Goal: Task Accomplishment & Management: Complete application form

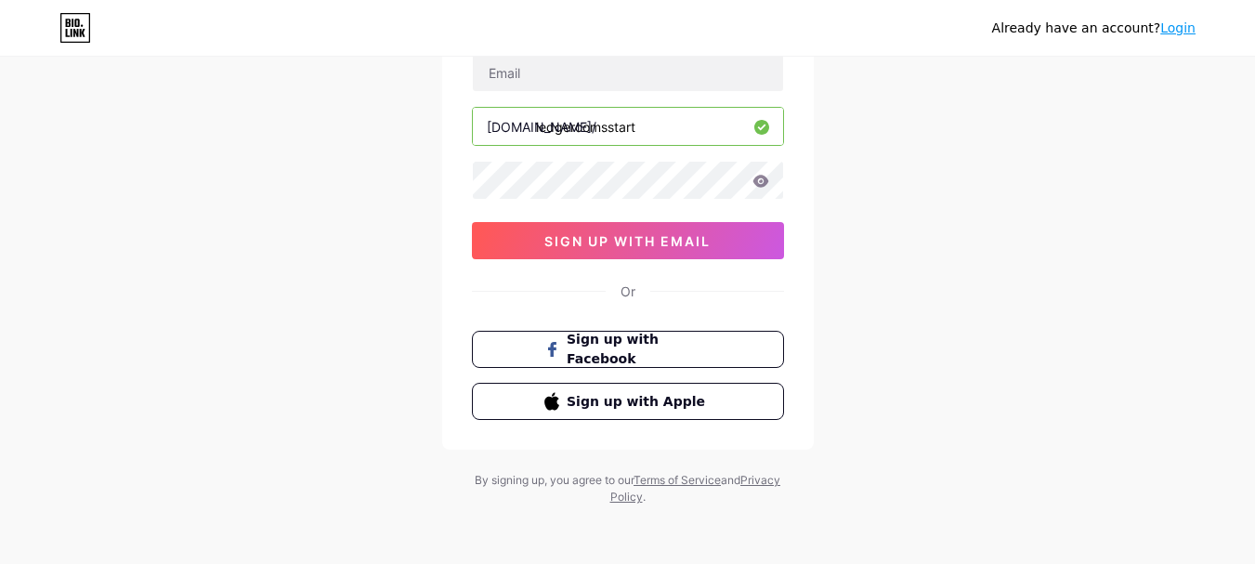
scroll to position [147, 0]
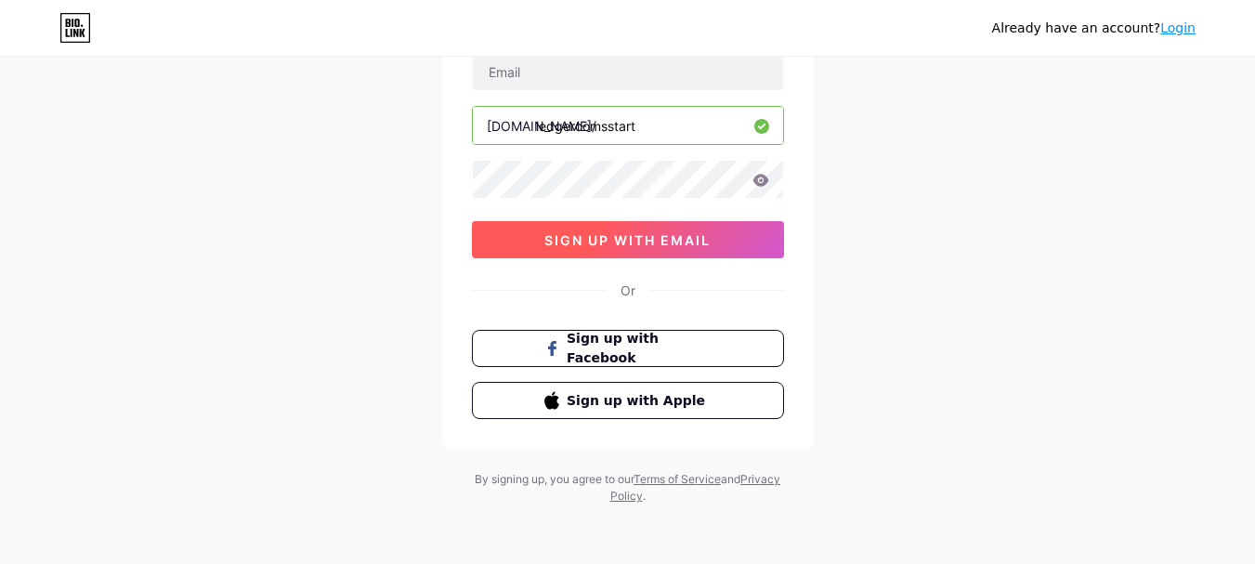
click at [633, 240] on span "sign up with email" at bounding box center [627, 240] width 166 height 16
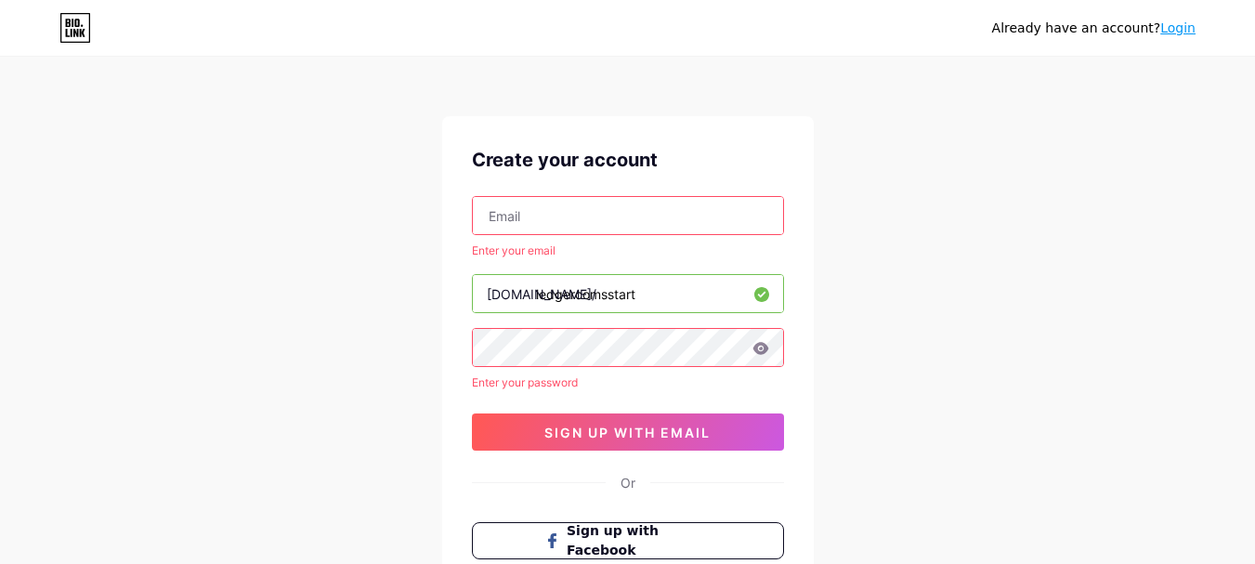
scroll to position [0, 0]
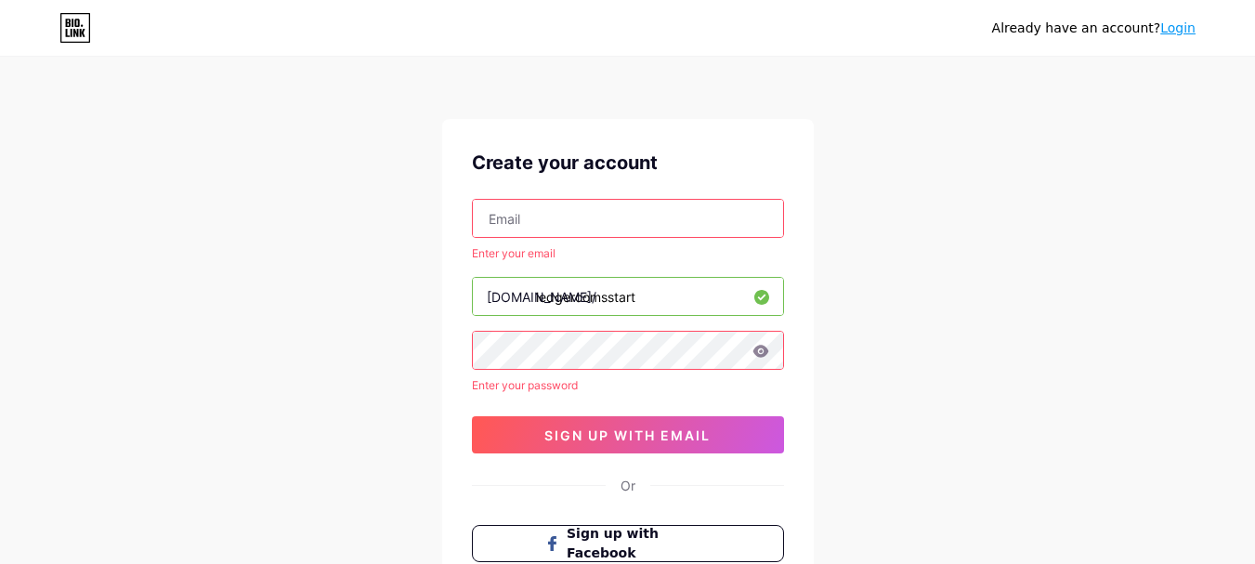
click at [585, 215] on input "text" at bounding box center [628, 218] width 310 height 37
paste input "[EMAIL_ADDRESS][DOMAIN_NAME]"
type input "[EMAIL_ADDRESS][DOMAIN_NAME]"
click at [541, 305] on input "ledgercomsstart" at bounding box center [628, 296] width 310 height 37
click at [576, 228] on input "[EMAIL_ADDRESS][DOMAIN_NAME]" at bounding box center [628, 218] width 310 height 37
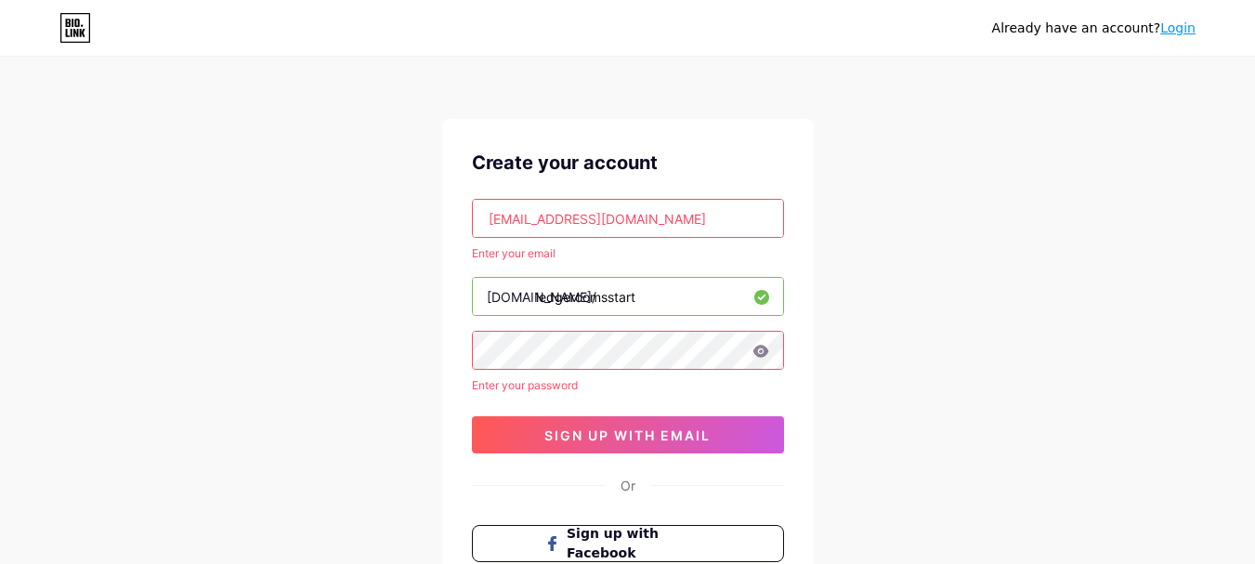
click at [576, 228] on input "[EMAIL_ADDRESS][DOMAIN_NAME]" at bounding box center [628, 218] width 310 height 37
click at [556, 223] on input "text" at bounding box center [628, 218] width 310 height 37
paste input "[EMAIL_ADDRESS][DOMAIN_NAME]"
type input "[EMAIL_ADDRESS][DOMAIN_NAME]"
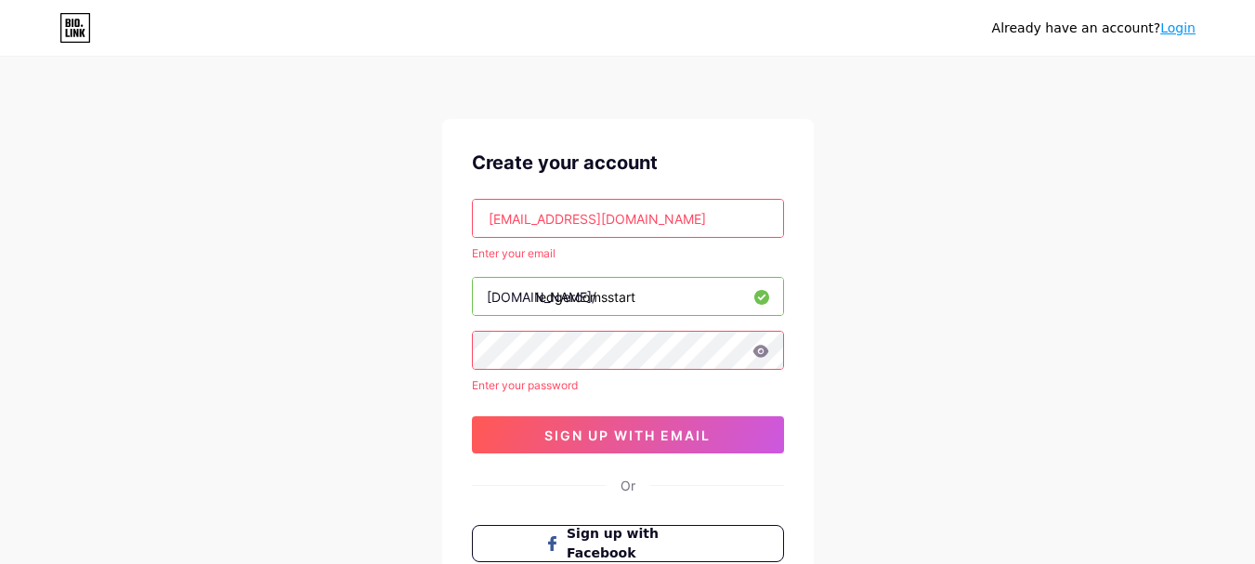
click at [541, 297] on input "ledgercomsstart" at bounding box center [628, 296] width 310 height 37
paste input "[DOMAIN_NAME]"
type input "[EMAIL_ADDRESS][DOMAIN_NAME]"
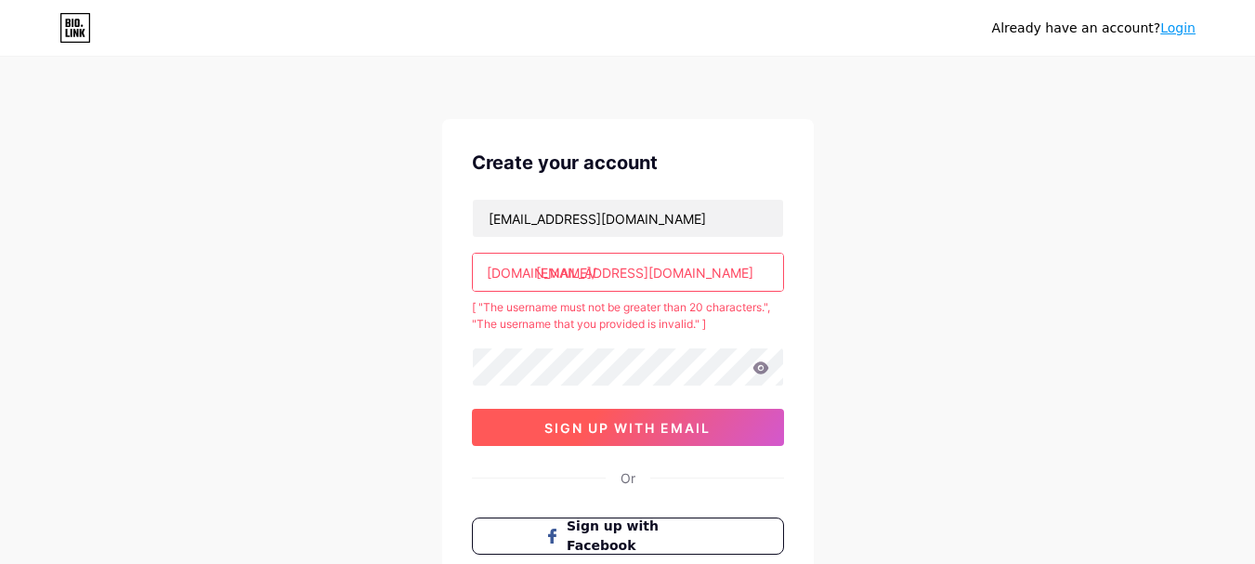
click at [613, 428] on span "sign up with email" at bounding box center [627, 428] width 166 height 16
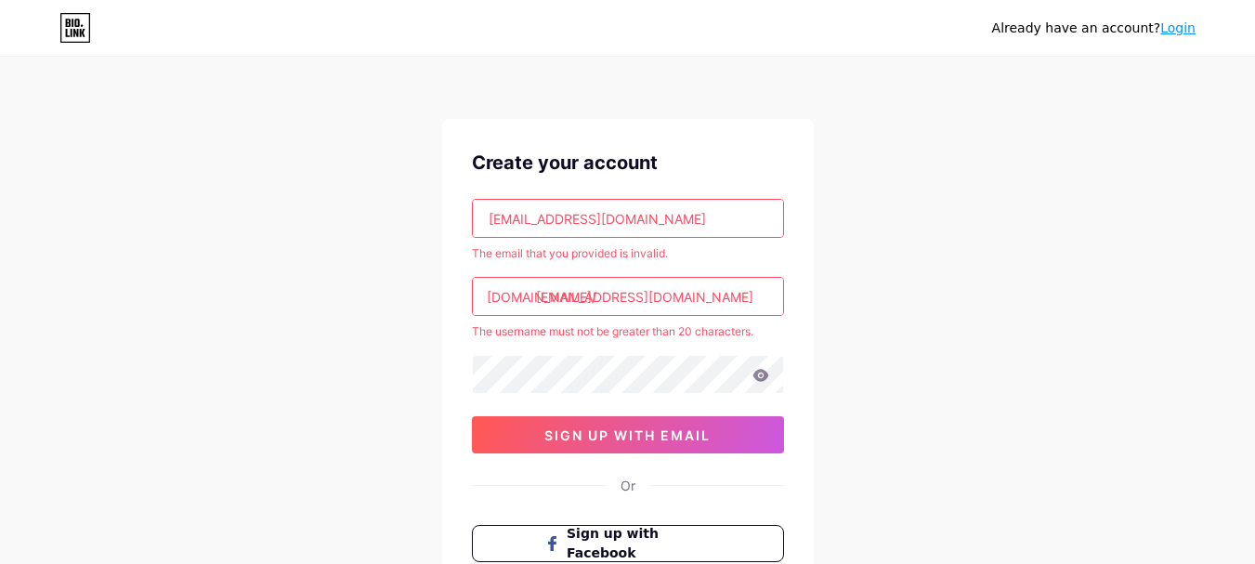
click at [648, 299] on input "[EMAIL_ADDRESS][DOMAIN_NAME]" at bounding box center [628, 296] width 310 height 37
paste input "trezroiostart"
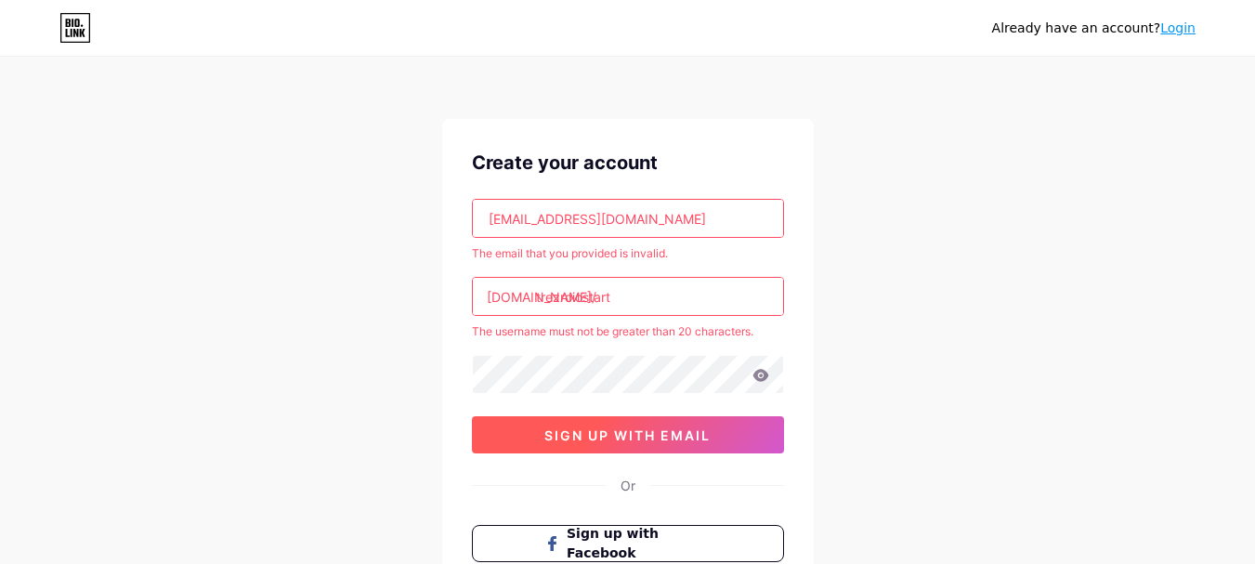
type input "trezroiostart"
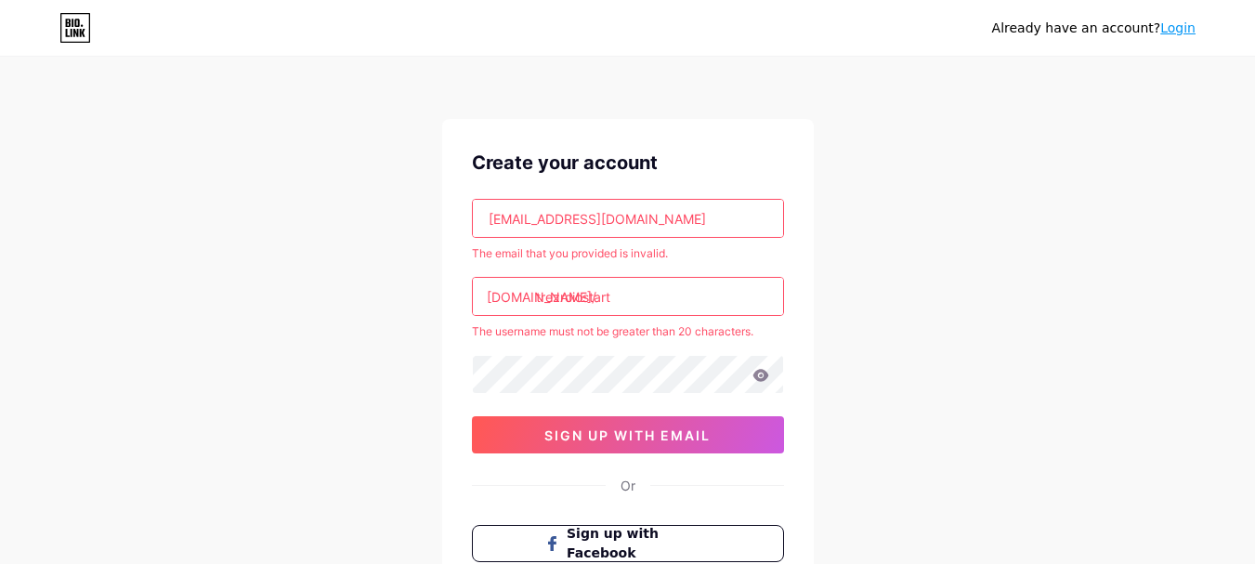
click at [629, 434] on span "sign up with email" at bounding box center [627, 435] width 166 height 16
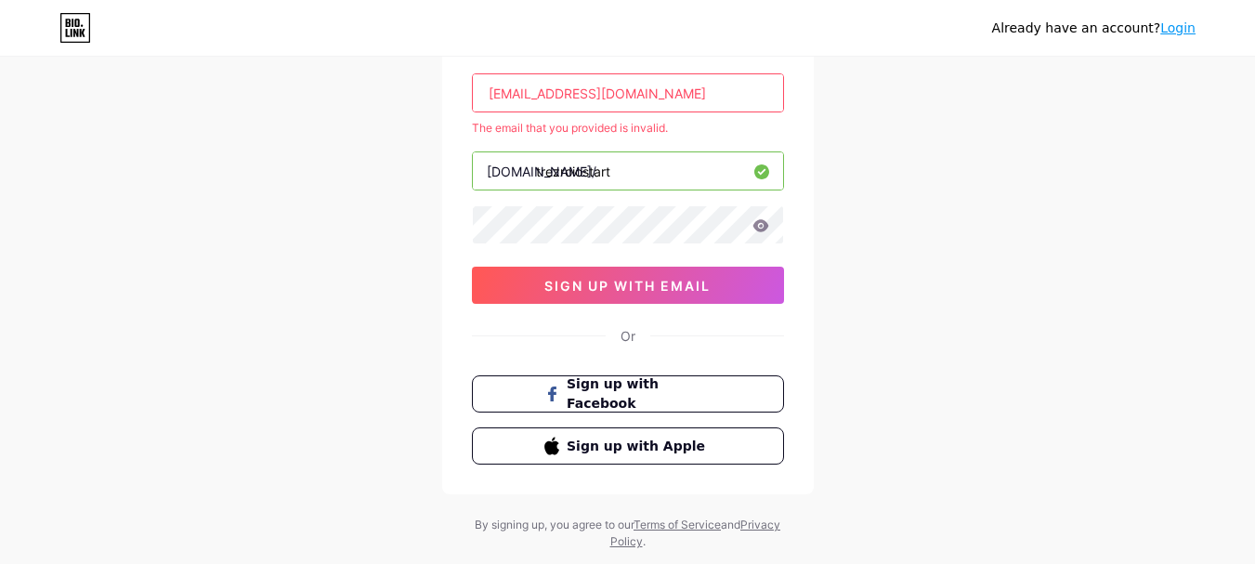
scroll to position [171, 0]
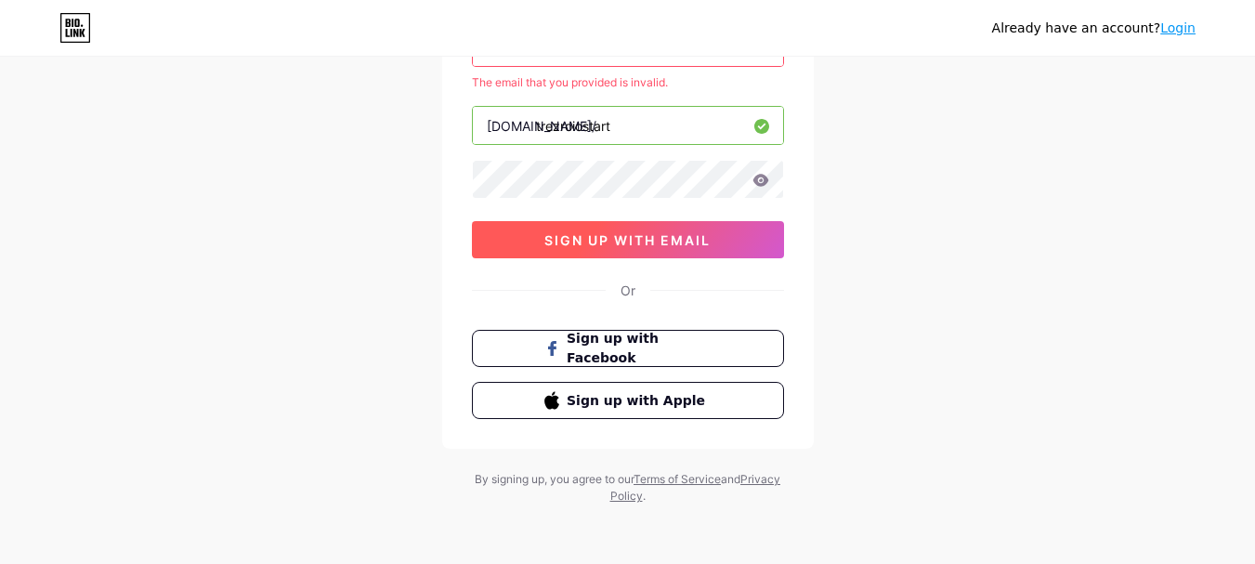
click at [639, 248] on button "sign up with email" at bounding box center [628, 239] width 312 height 37
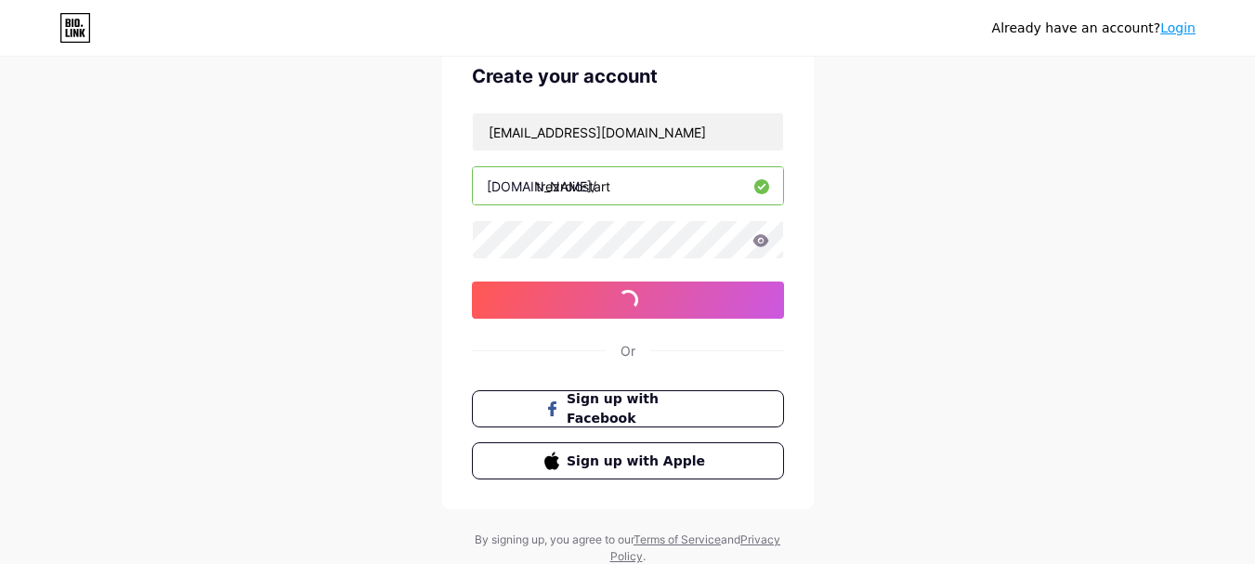
scroll to position [54, 0]
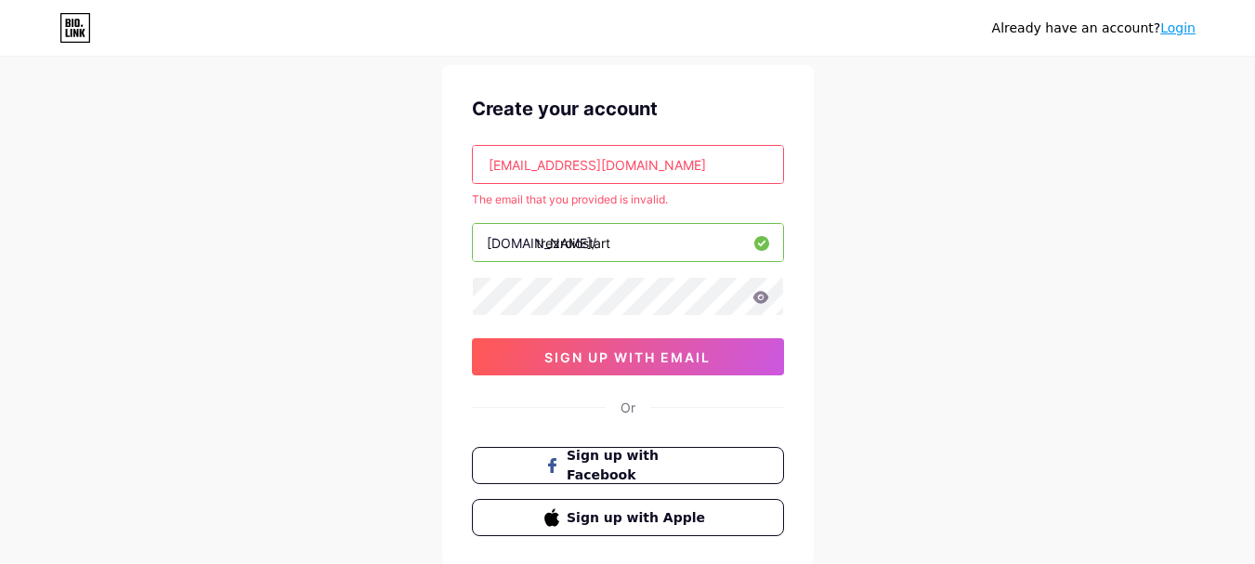
click at [589, 164] on input "[EMAIL_ADDRESS][DOMAIN_NAME]" at bounding box center [628, 164] width 310 height 37
click at [587, 164] on input "[EMAIL_ADDRESS][DOMAIN_NAME]" at bounding box center [628, 164] width 310 height 37
paste input "lafayette5"
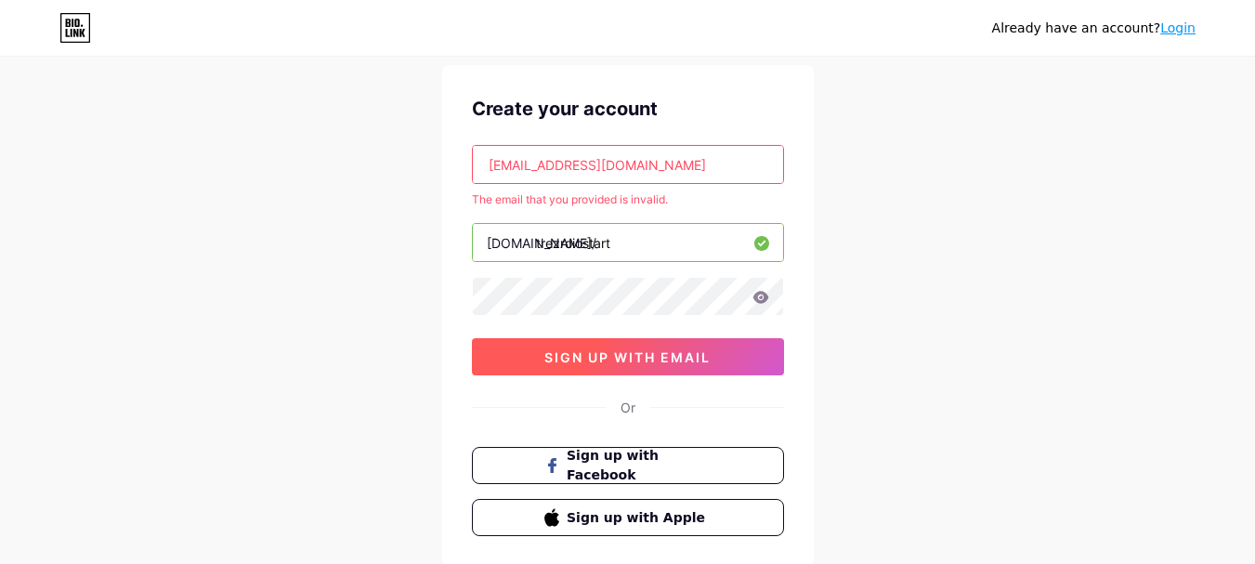
type input "[EMAIL_ADDRESS][DOMAIN_NAME]"
click at [634, 353] on span "sign up with email" at bounding box center [627, 357] width 166 height 16
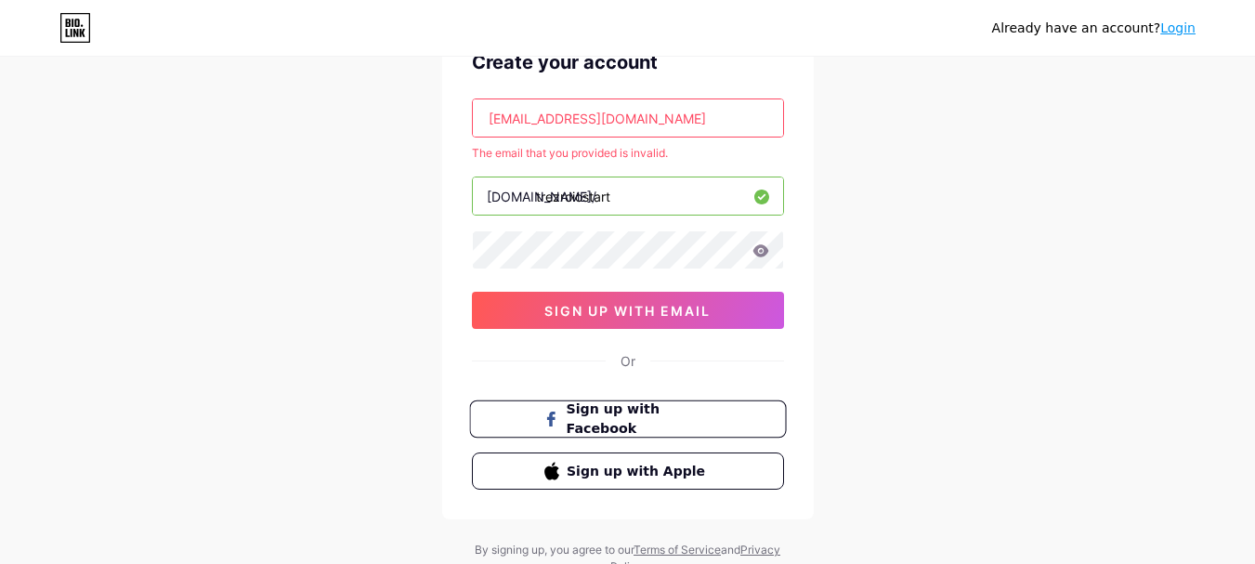
scroll to position [171, 0]
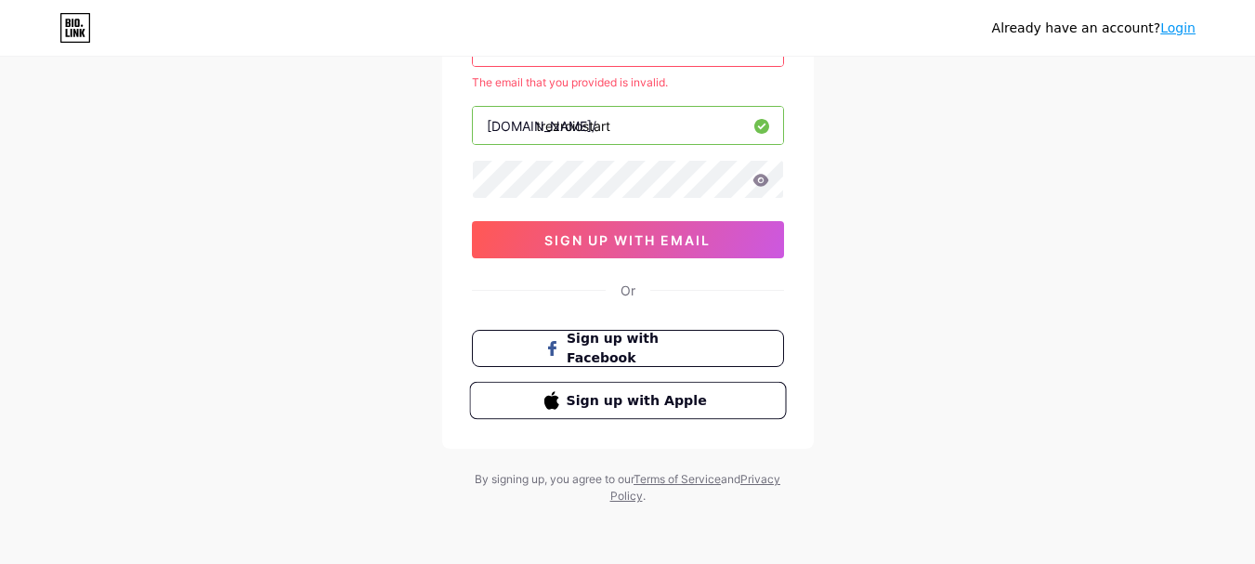
click at [619, 406] on span "Sign up with Apple" at bounding box center [639, 400] width 146 height 20
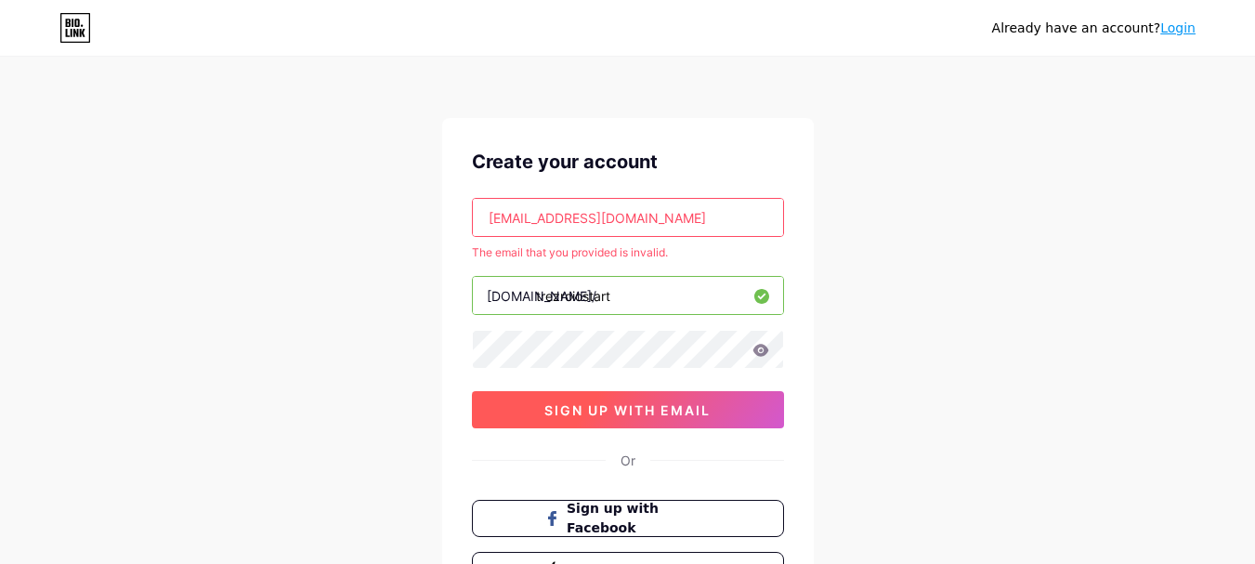
scroll to position [0, 0]
